Goal: Complete application form

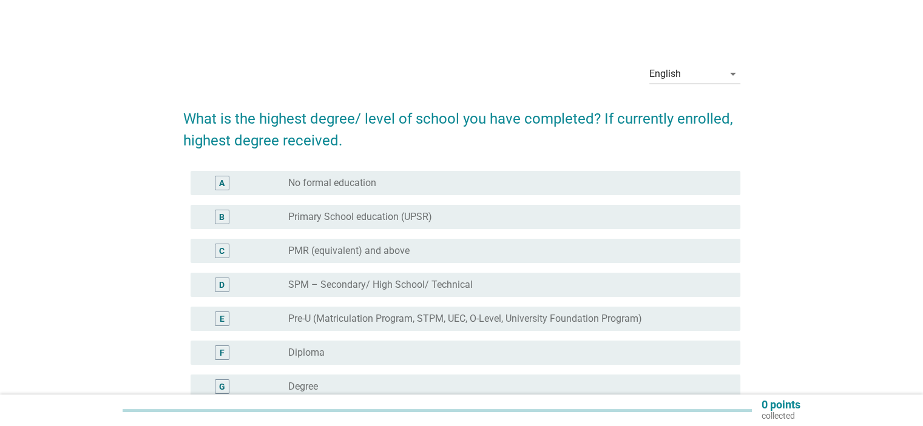
scroll to position [61, 0]
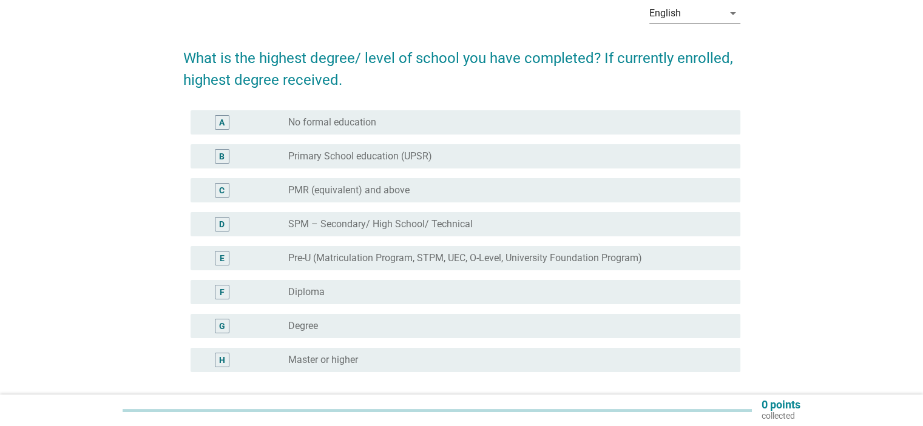
click at [362, 325] on div "radio_button_unchecked Degree" at bounding box center [504, 326] width 432 height 12
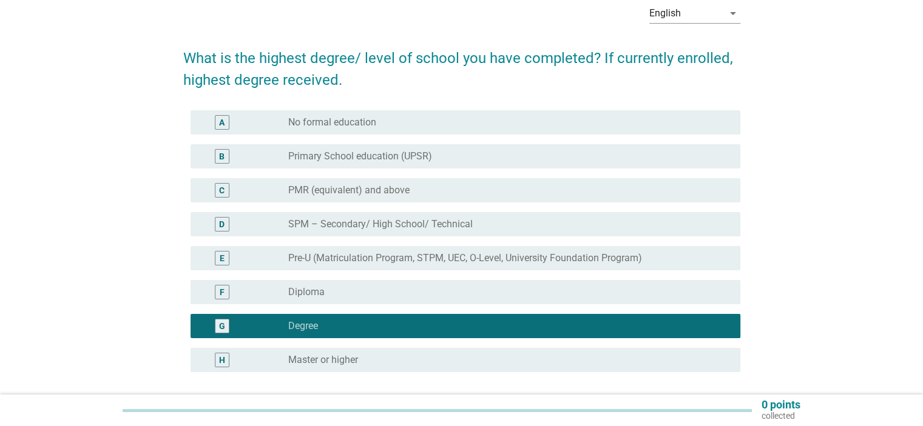
scroll to position [165, 0]
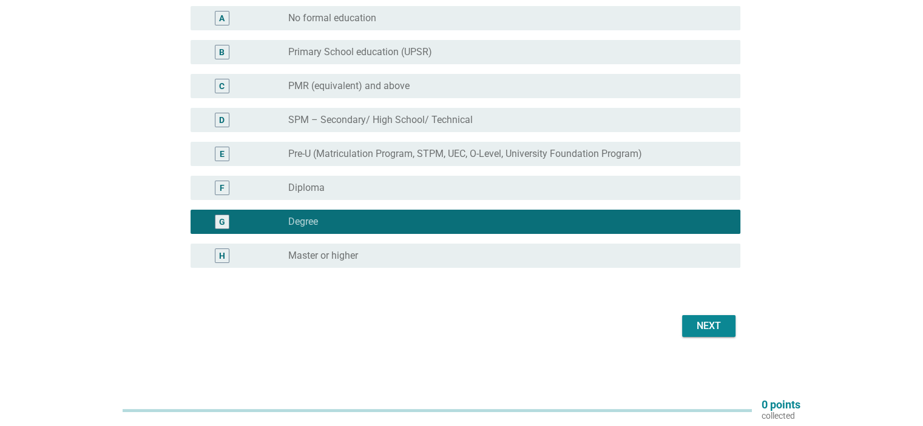
click at [722, 344] on div "English arrow_drop_down What is the highest degree/ level of school you have co…" at bounding box center [461, 115] width 576 height 471
click at [719, 329] on div "Next" at bounding box center [709, 326] width 34 height 15
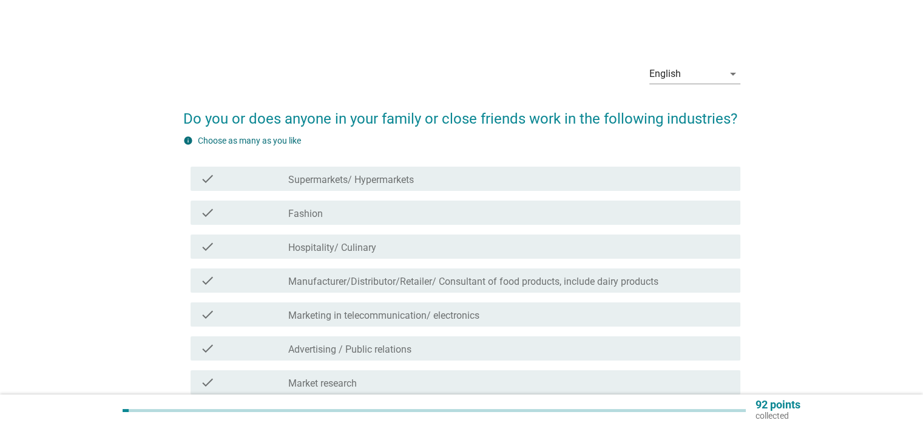
click at [490, 252] on div "check_box_outline_blank Hospitality/ Culinary" at bounding box center [509, 247] width 442 height 15
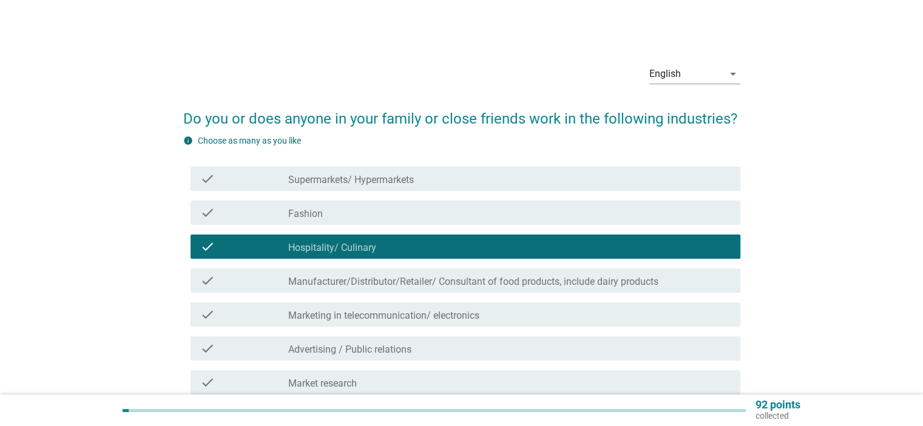
scroll to position [61, 0]
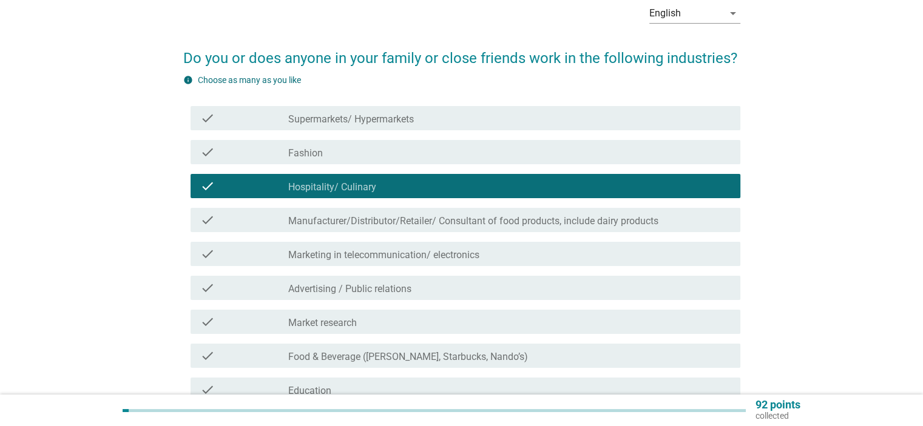
click at [500, 227] on div "check check_box_outline_blank Manufacturer/Distributor/Retailer/ Consultant of …" at bounding box center [465, 220] width 550 height 24
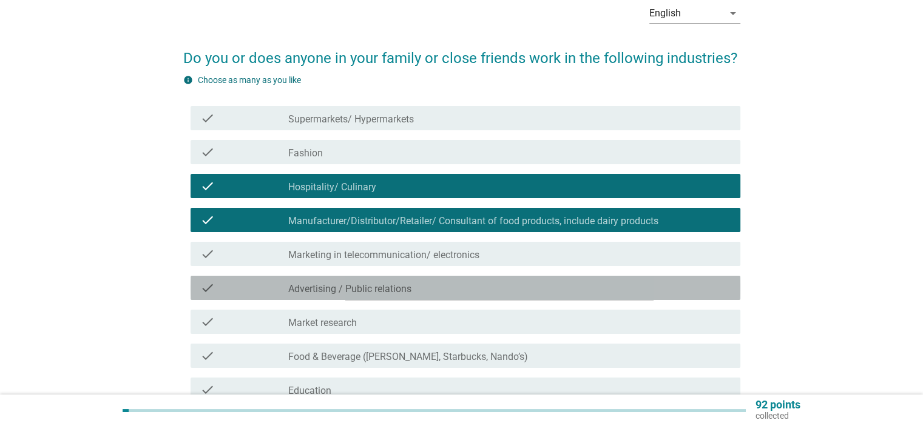
click at [480, 291] on div "check_box_outline_blank Advertising / Public relations" at bounding box center [509, 288] width 442 height 15
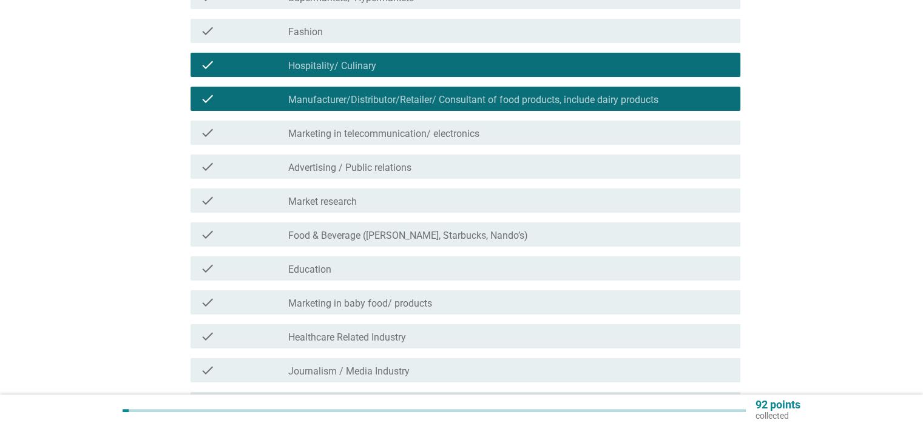
scroll to position [243, 0]
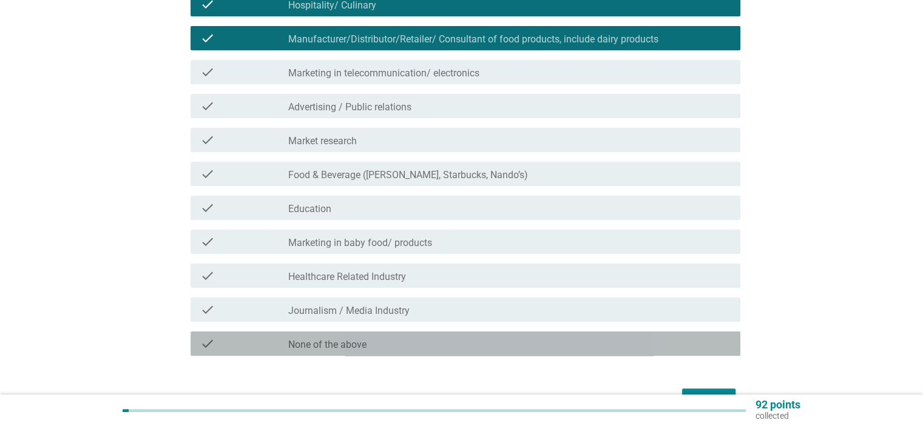
click at [466, 342] on div "check_box_outline_blank None of the above" at bounding box center [509, 344] width 442 height 15
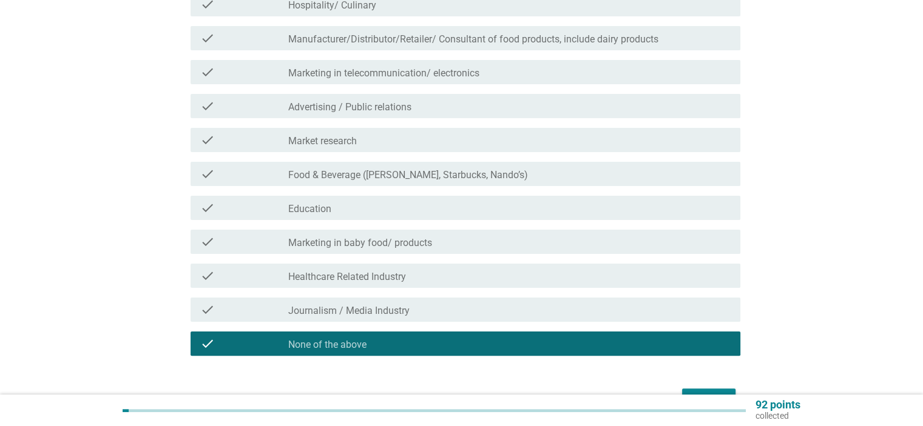
scroll to position [121, 0]
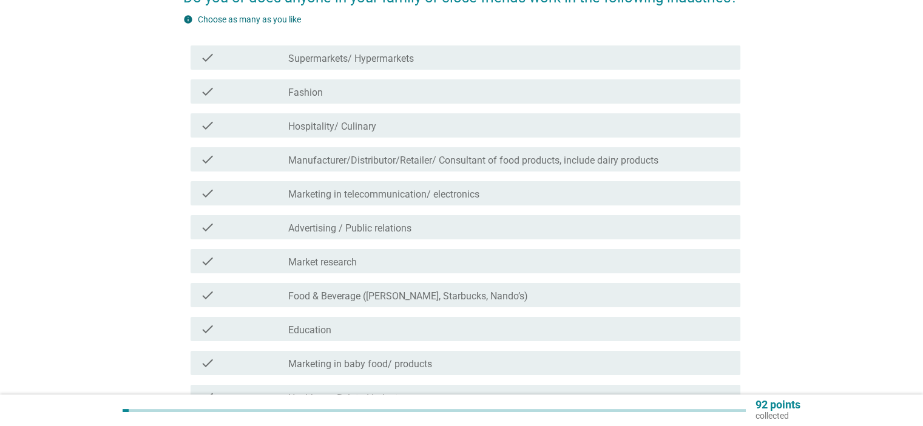
click at [397, 94] on div "check_box_outline_blank Fashion" at bounding box center [509, 91] width 442 height 15
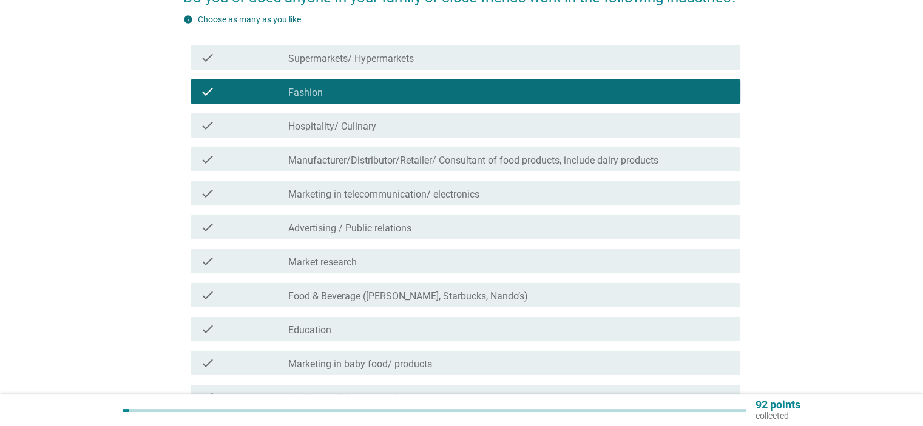
click at [395, 136] on div "check check_box_outline_blank Hospitality/ Culinary" at bounding box center [465, 125] width 550 height 24
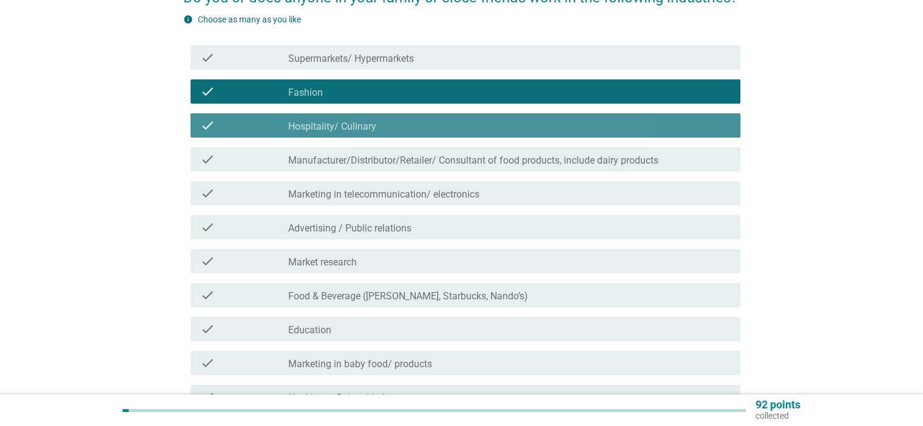
click at [404, 96] on div "check check_box_outline_blank Fashion" at bounding box center [465, 91] width 550 height 24
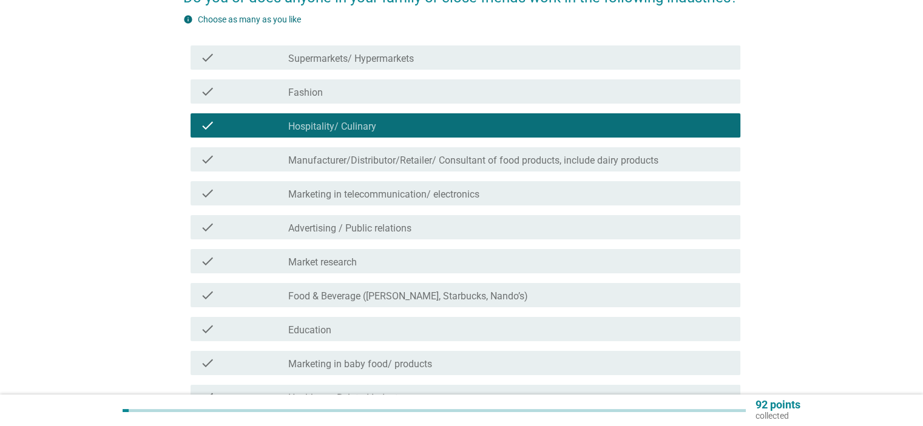
click at [397, 161] on label "Manufacturer/Distributor/Retailer/ Consultant of food products, include dairy p…" at bounding box center [473, 161] width 370 height 12
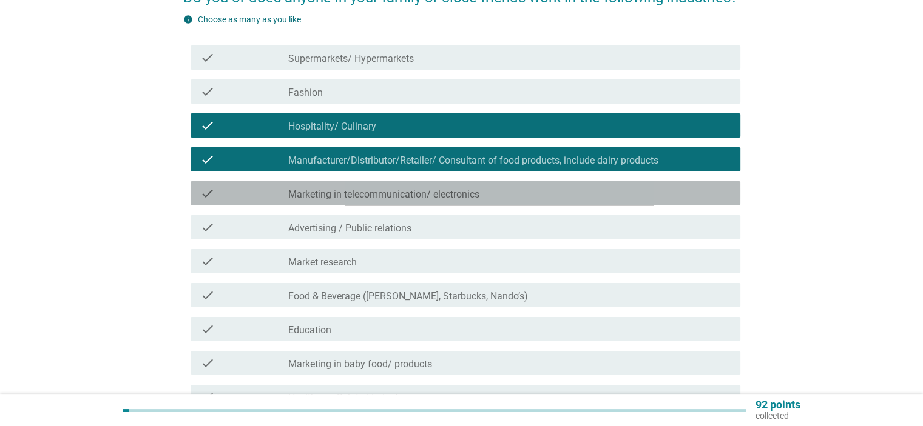
click at [395, 203] on div "check check_box_outline_blank Marketing in telecommunication/ electronics" at bounding box center [465, 193] width 550 height 24
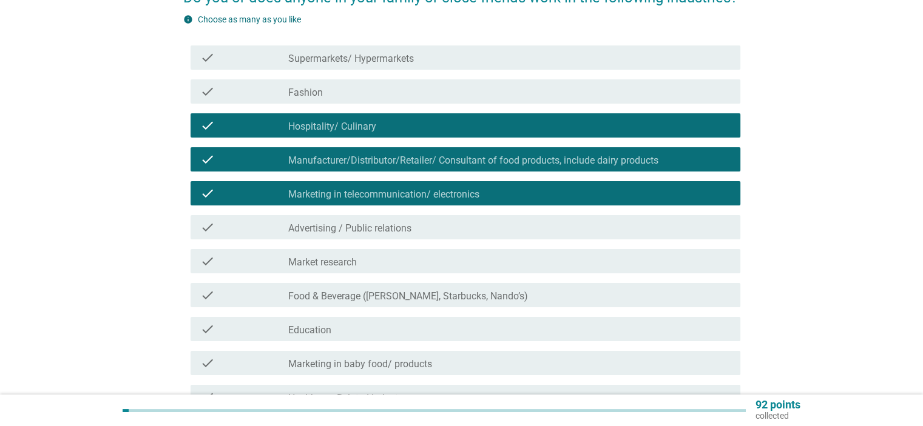
click at [395, 235] on div "check check_box_outline_blank Advertising / Public relations" at bounding box center [465, 227] width 550 height 24
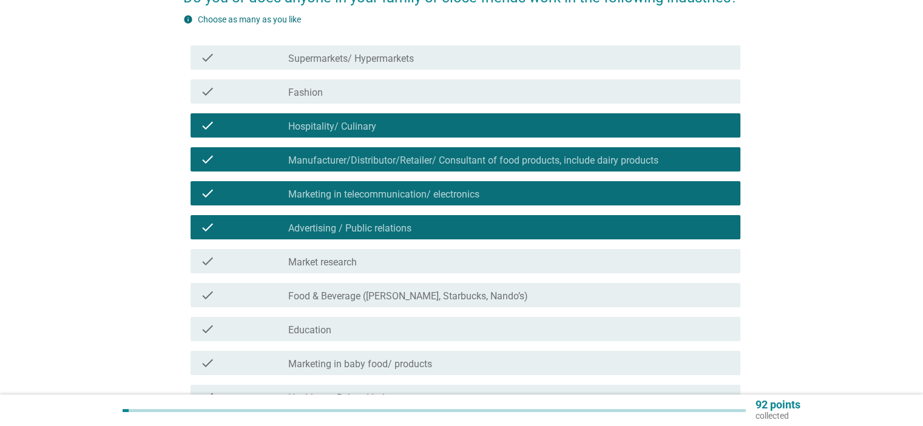
scroll to position [182, 0]
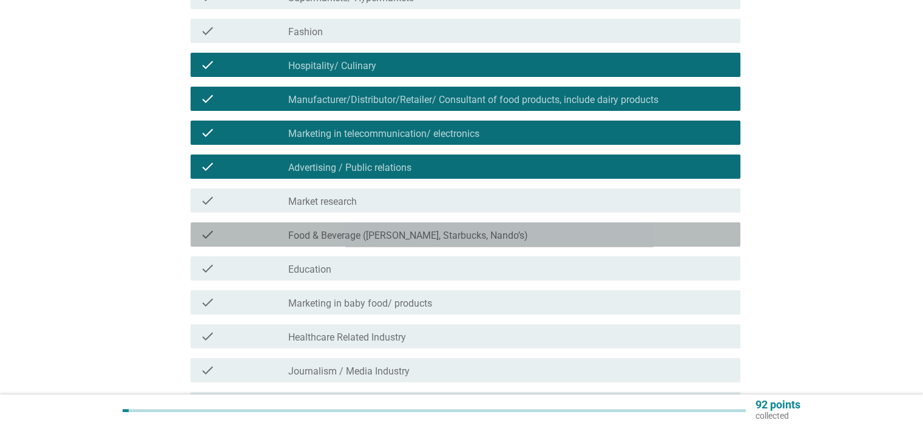
click at [395, 235] on label "Food & Beverage ([PERSON_NAME], Starbucks, Nando’s)" at bounding box center [408, 236] width 240 height 12
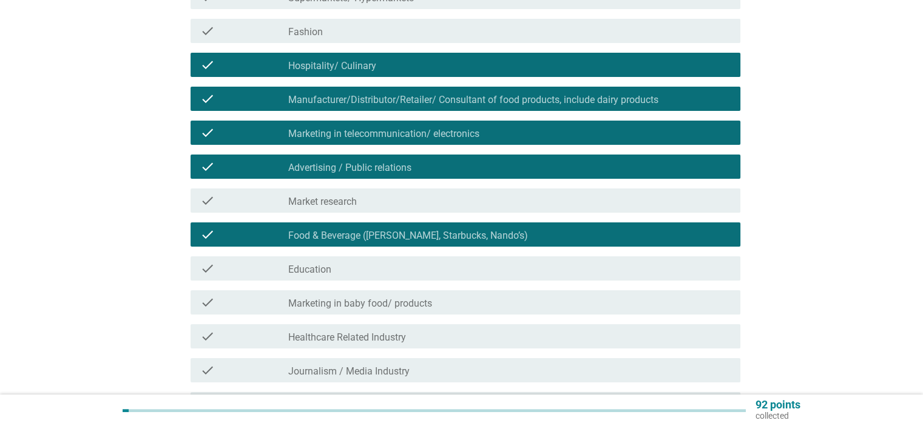
scroll to position [243, 0]
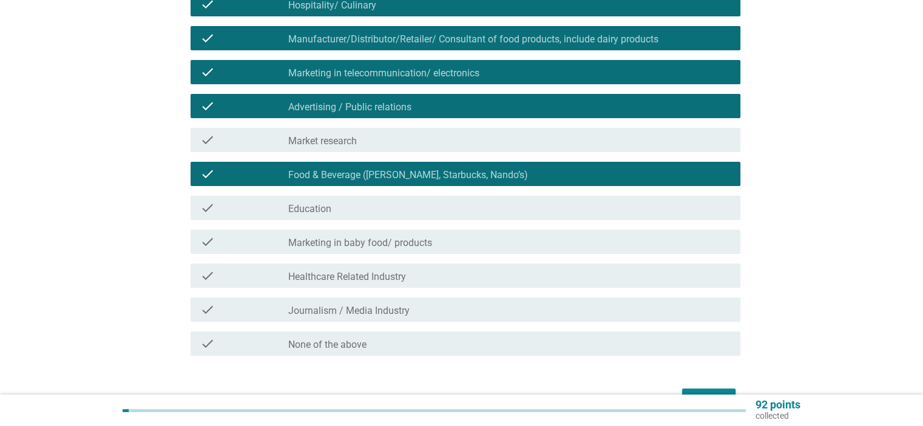
click at [473, 277] on div "check_box_outline_blank Healthcare Related Industry" at bounding box center [509, 276] width 442 height 15
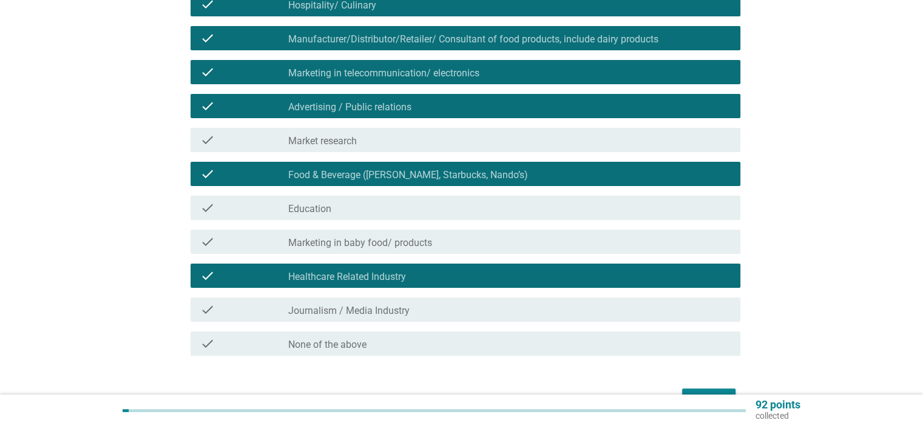
click at [468, 311] on div "check_box_outline_blank Journalism / Media Industry" at bounding box center [509, 310] width 442 height 15
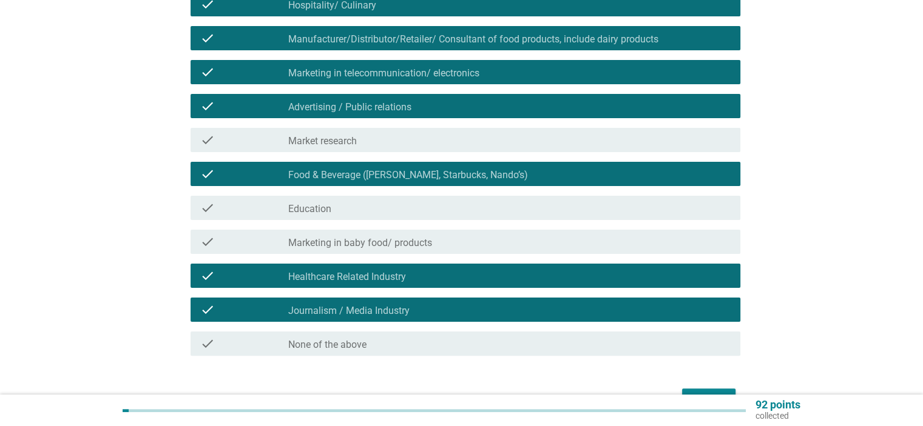
scroll to position [316, 0]
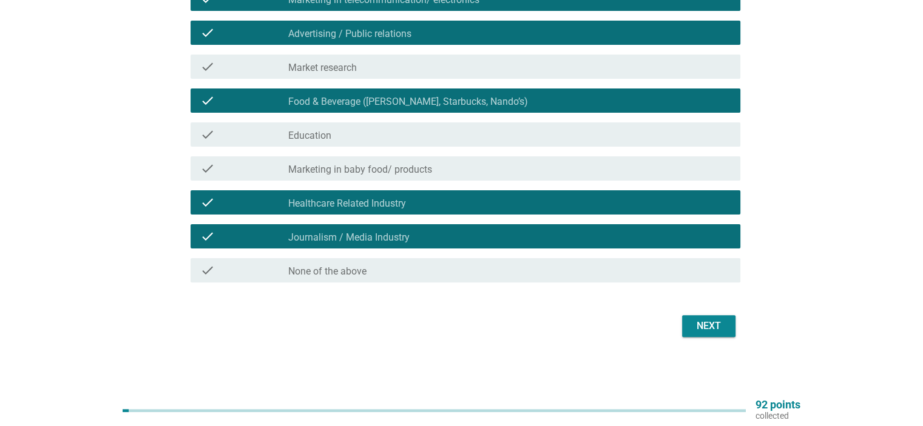
click at [732, 325] on button "Next" at bounding box center [708, 326] width 53 height 22
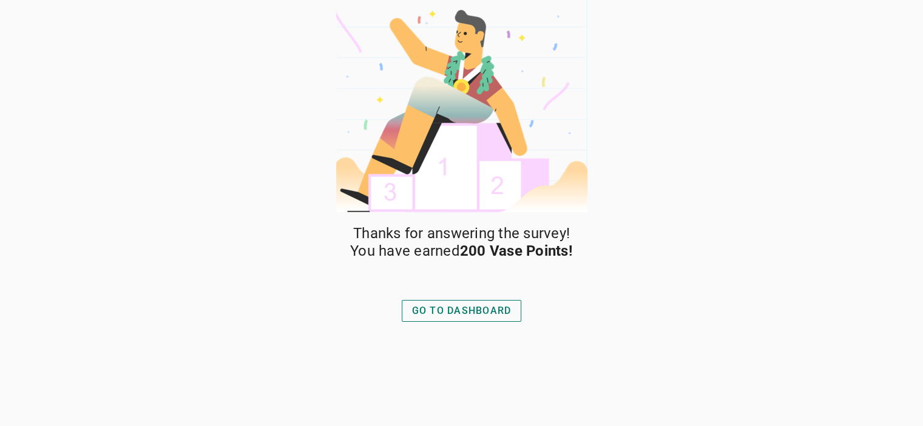
click at [468, 308] on div "GO TO DASHBOARD" at bounding box center [461, 311] width 99 height 15
